Goal: Download file/media

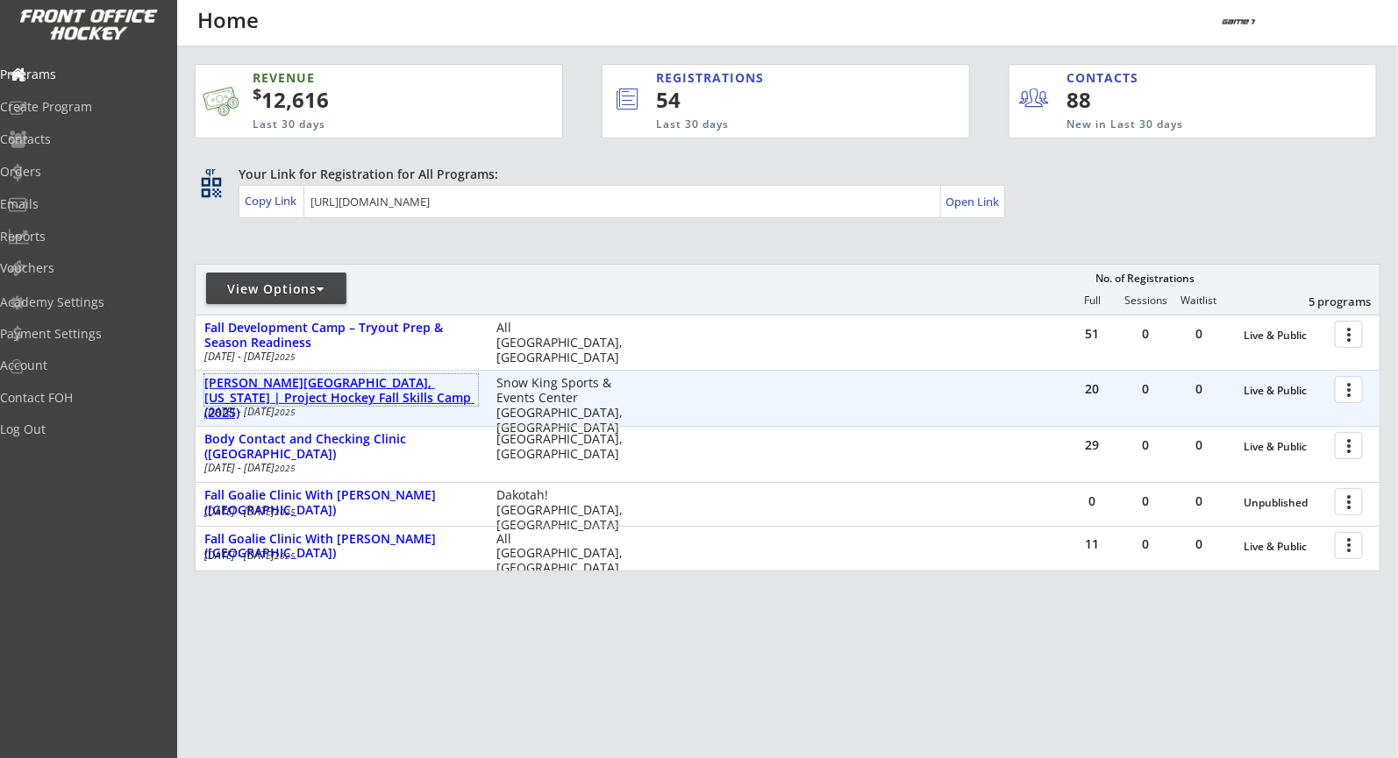
click at [434, 388] on div "[PERSON_NAME][GEOGRAPHIC_DATA], [US_STATE] | Project Hockey Fall Skills Camp (2…" at bounding box center [341, 398] width 274 height 44
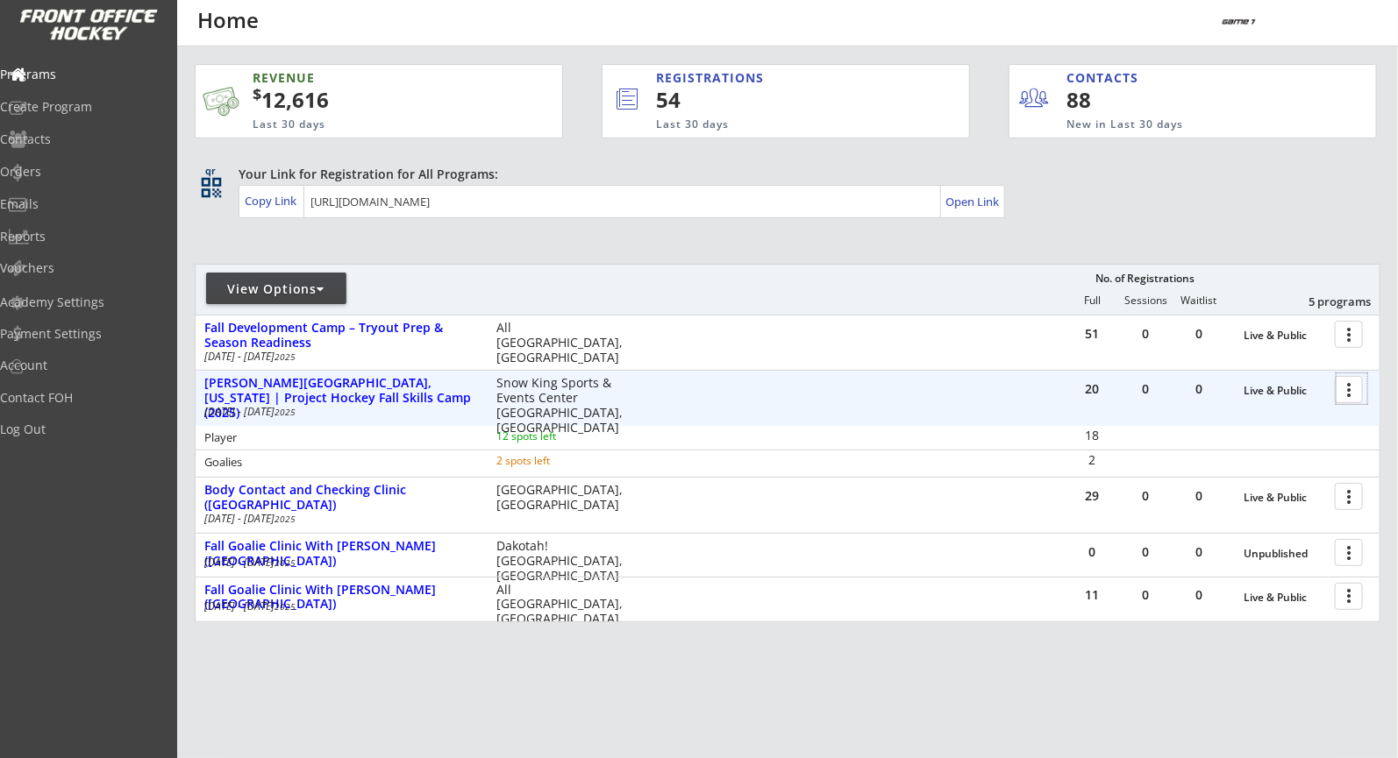
click at [1350, 388] on div at bounding box center [1351, 388] width 31 height 31
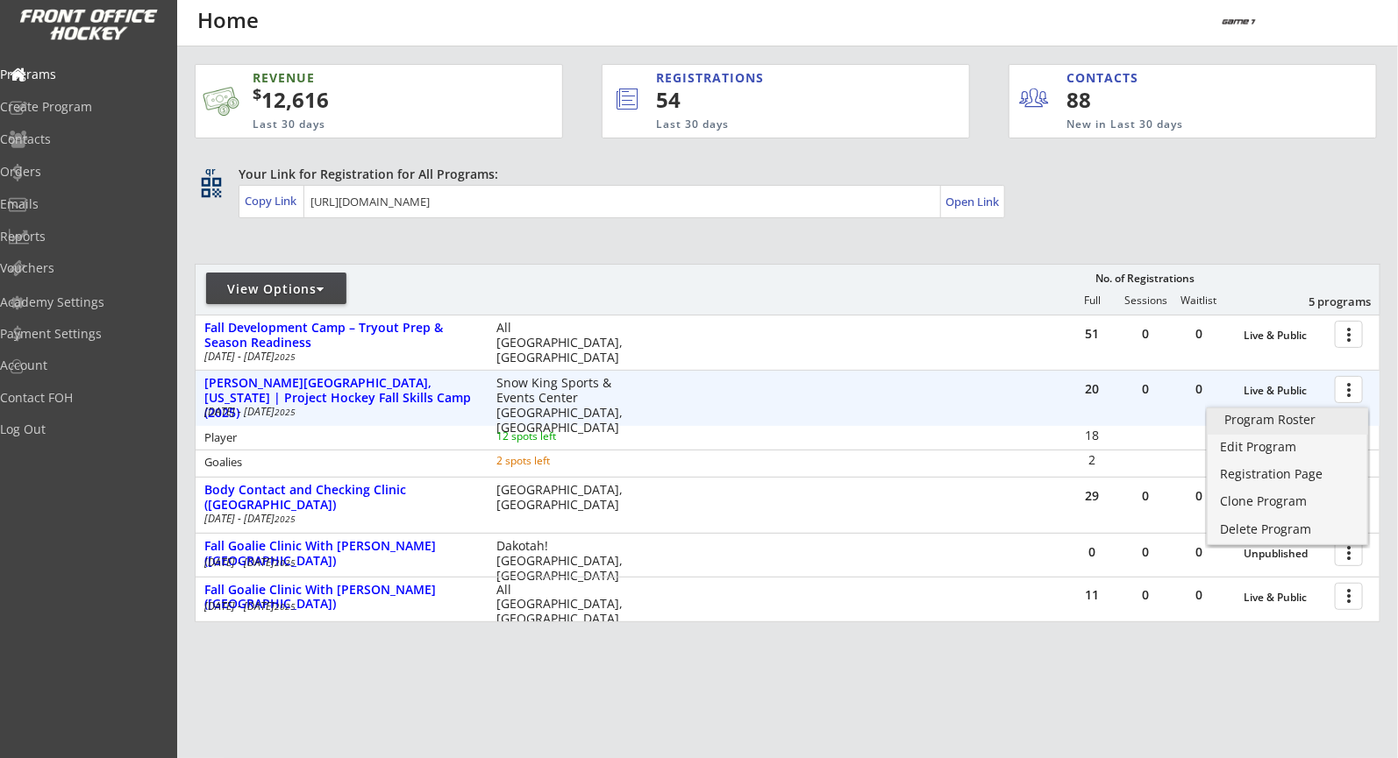
click at [1299, 420] on div "Program Roster" at bounding box center [1288, 420] width 126 height 12
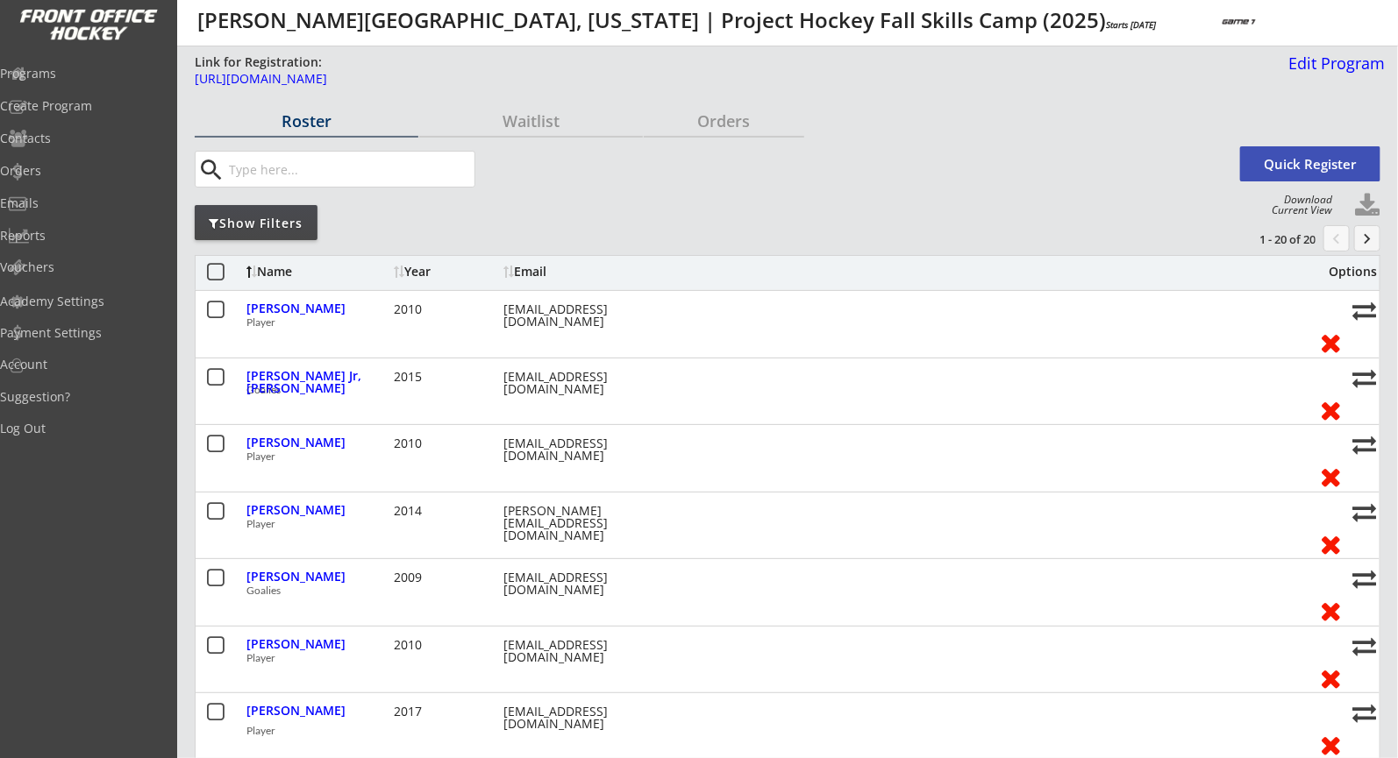
click at [1372, 205] on button at bounding box center [1367, 206] width 26 height 26
select select ""Player Info""
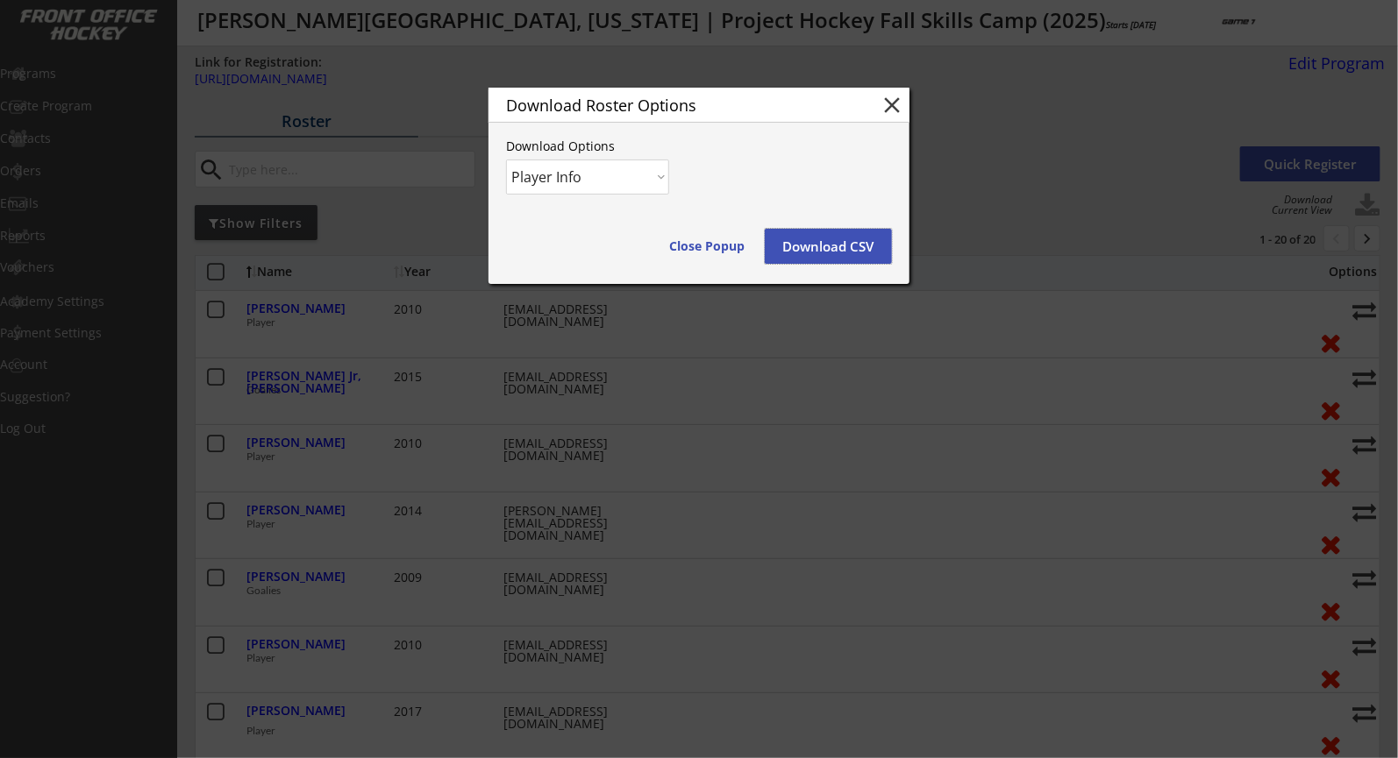
click at [866, 259] on button "Download CSV" at bounding box center [828, 246] width 127 height 35
